Goal: Task Accomplishment & Management: Complete application form

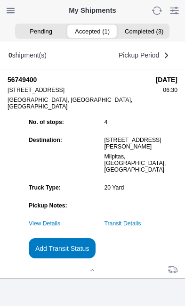
scroll to position [102, 0]
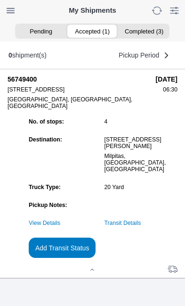
click at [0, 0] on slot "Add Transit Status" at bounding box center [0, 0] width 0 height 0
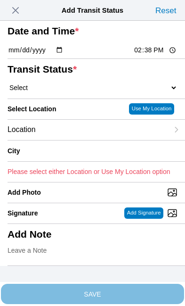
scroll to position [0, 0]
click at [25, 6] on button "button" at bounding box center [16, 10] width 18 height 15
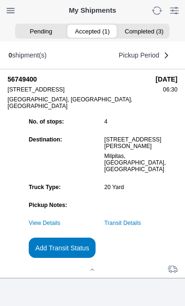
click at [141, 220] on link "Transit Details" at bounding box center [123, 223] width 37 height 7
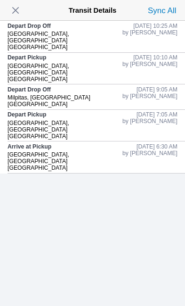
click at [21, 11] on span "button" at bounding box center [15, 10] width 13 height 13
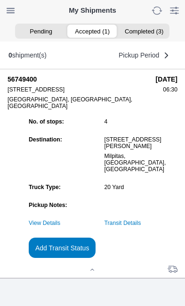
click at [0, 0] on slot "Add Transit Status" at bounding box center [0, 0] width 0 height 0
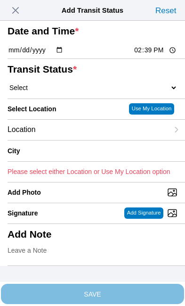
click at [157, 55] on input "14:39" at bounding box center [155, 50] width 44 height 10
type input "10:30"
click at [65, 92] on select "Select Arrive at Drop Off Arrive at Pickup Break Start Break Stop Depart Drop O…" at bounding box center [93, 87] width 170 height 8
select select "DPTPULOC"
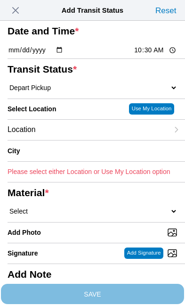
click at [78, 140] on div "Location" at bounding box center [88, 130] width 161 height 20
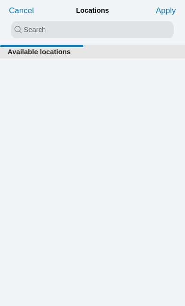
click at [25, 27] on input "search text" at bounding box center [92, 29] width 163 height 17
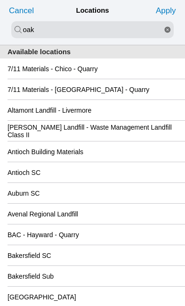
type input "oak"
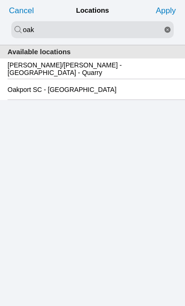
click at [0, 0] on slot "Oakport SC - [GEOGRAPHIC_DATA]" at bounding box center [0, 0] width 0 height 0
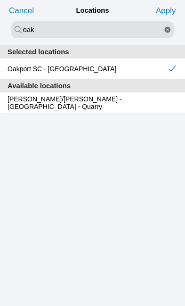
click at [0, 0] on slot "Apply" at bounding box center [0, 0] width 0 height 0
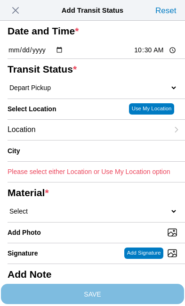
type input "[GEOGRAPHIC_DATA]"
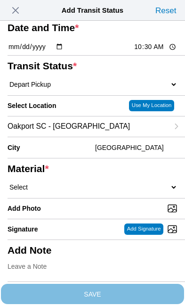
scroll to position [123, 0]
click at [77, 183] on select "Select 1" x 3" Rock 1" x 4" Rock 2" x 4" Rock Asphalt Cold Patch Backfill Spec …" at bounding box center [93, 187] width 170 height 8
select select "708654"
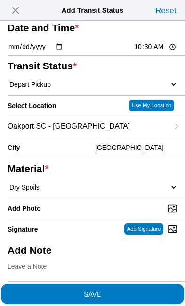
click at [143, 290] on span "SAVE" at bounding box center [93, 293] width 170 height 7
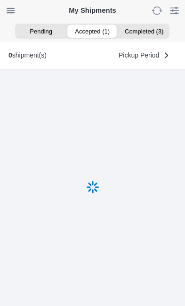
scroll to position [0, 0]
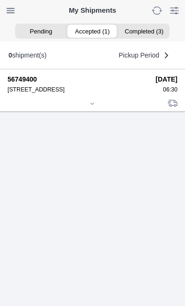
click at [95, 106] on icon at bounding box center [93, 104] width 6 height 6
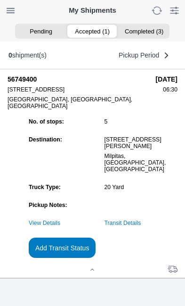
scroll to position [85, 0]
click at [0, 0] on slot "Add Transit Status" at bounding box center [0, 0] width 0 height 0
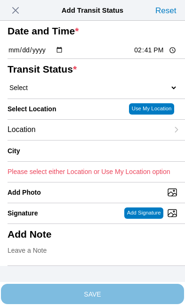
click at [166, 55] on input "14:41" at bounding box center [155, 50] width 44 height 10
type input "12:40"
click at [66, 92] on select "Select Arrive at Drop Off Arrive at Pickup Break Start Break Stop Depart Drop O…" at bounding box center [93, 87] width 170 height 8
select select "DPTDLVLOC"
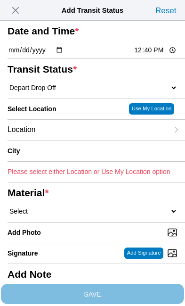
click at [79, 140] on div "Location" at bounding box center [88, 130] width 161 height 20
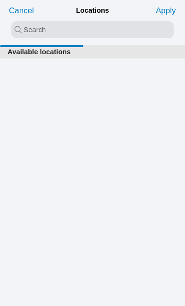
click at [53, 25] on input "search text" at bounding box center [92, 29] width 163 height 17
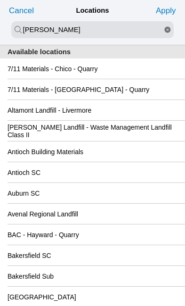
type input "[PERSON_NAME]"
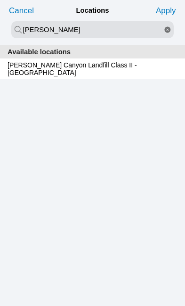
click at [0, 0] on slot "[PERSON_NAME] Canyon Landfill Class II - [GEOGRAPHIC_DATA]" at bounding box center [0, 0] width 0 height 0
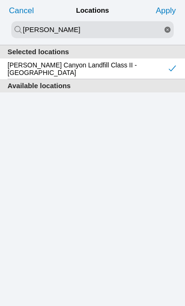
click at [0, 0] on slot "Apply" at bounding box center [0, 0] width 0 height 0
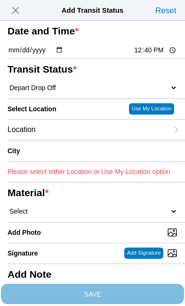
type input "[GEOGRAPHIC_DATA]"
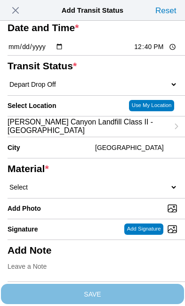
scroll to position [133, 0]
click at [92, 183] on select "Select 1" x 3" Rock 1" x 4" Rock 2" x 4" Rock Asphalt Cold Patch Backfill Spec …" at bounding box center [93, 187] width 170 height 8
select select "708654"
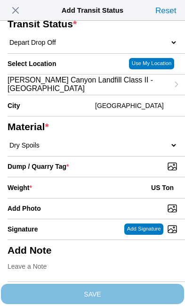
click at [135, 169] on input "Dump / Quarry Tag *" at bounding box center [97, 166] width 178 height 10
type input "C:\fakepath\image.jpg"
click at [84, 195] on div "Weight * US Ton" at bounding box center [93, 187] width 170 height 21
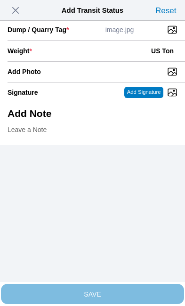
scroll to position [193, 0]
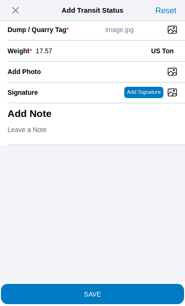
type input "17.57"
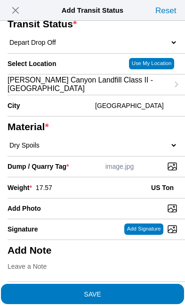
scroll to position [142, 0]
click at [134, 290] on span "SAVE" at bounding box center [93, 293] width 170 height 7
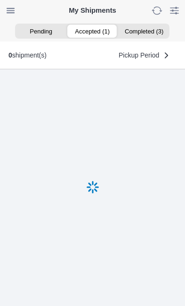
scroll to position [0, 0]
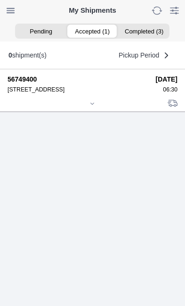
click at [99, 108] on div at bounding box center [93, 104] width 170 height 7
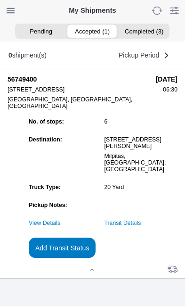
scroll to position [102, 0]
click at [141, 220] on link "Transit Details" at bounding box center [123, 223] width 37 height 7
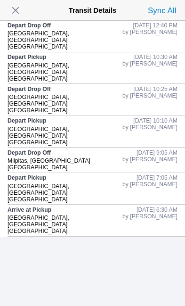
scroll to position [0, 0]
